Goal: Navigation & Orientation: Find specific page/section

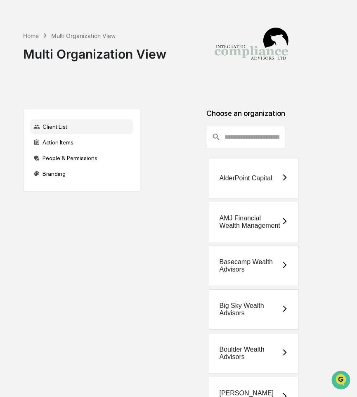
click at [233, 138] on input "consultant-dashboard__filter-organizations-search-bar" at bounding box center [254, 137] width 61 height 22
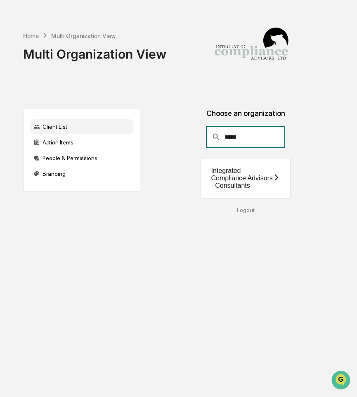
type input "*****"
click at [221, 178] on div "Integrated Compliance Advisors - Consultants" at bounding box center [241, 178] width 61 height 22
